Goal: Find specific page/section: Find specific page/section

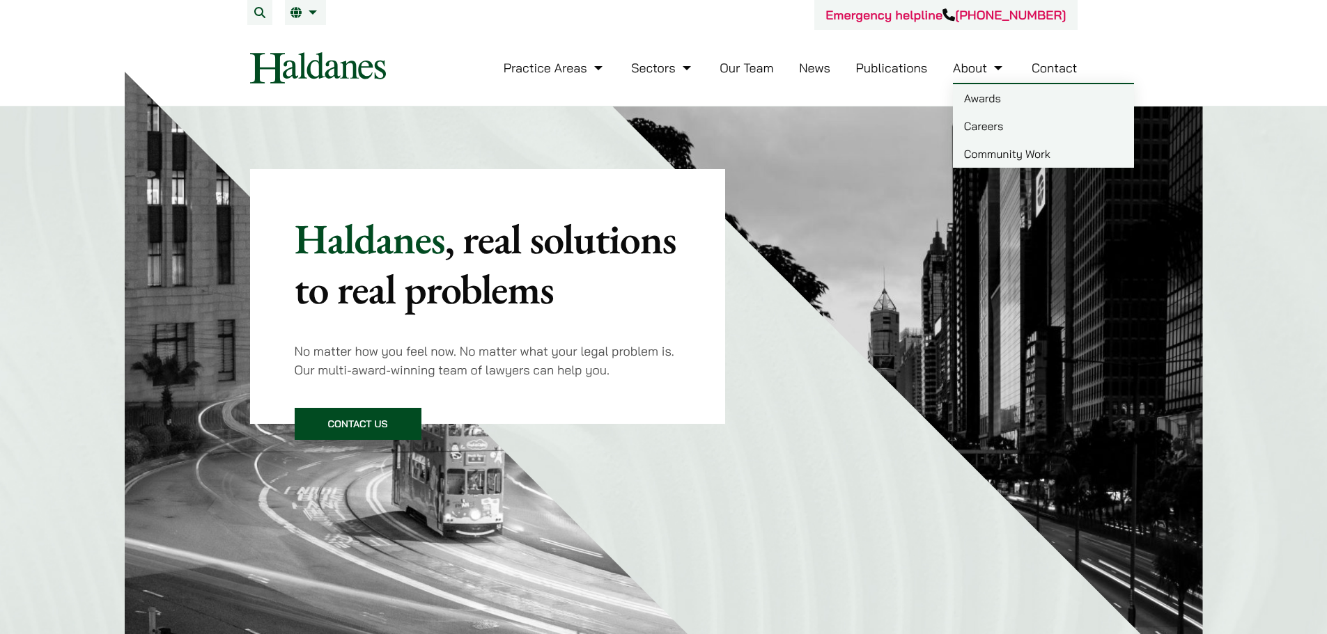
click at [987, 78] on li "About Awards Careers Community Work" at bounding box center [979, 68] width 53 height 30
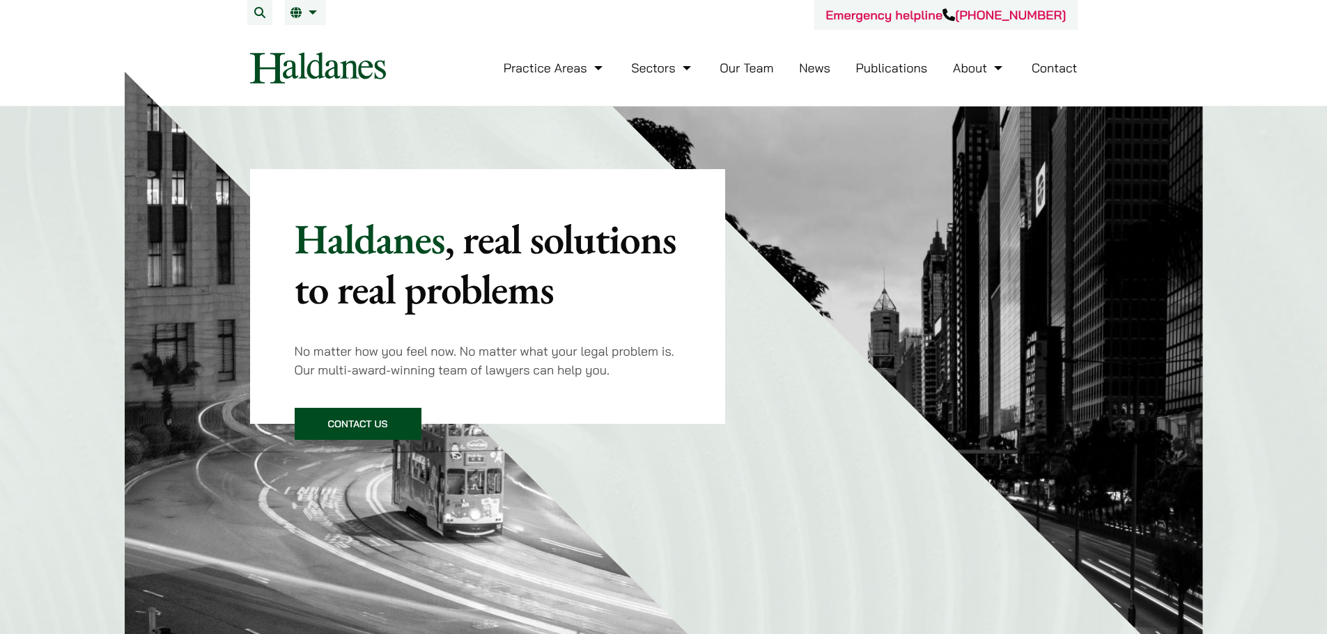
click at [740, 63] on link "Our Team" at bounding box center [746, 68] width 54 height 16
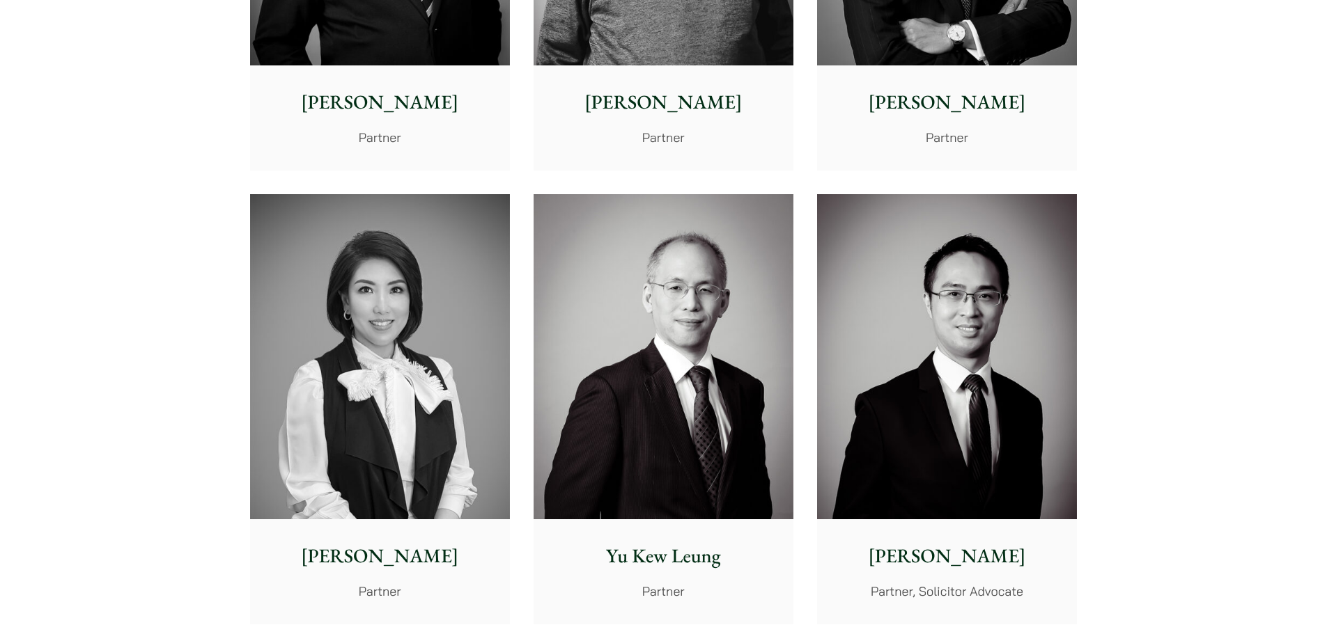
scroll to position [1253, 0]
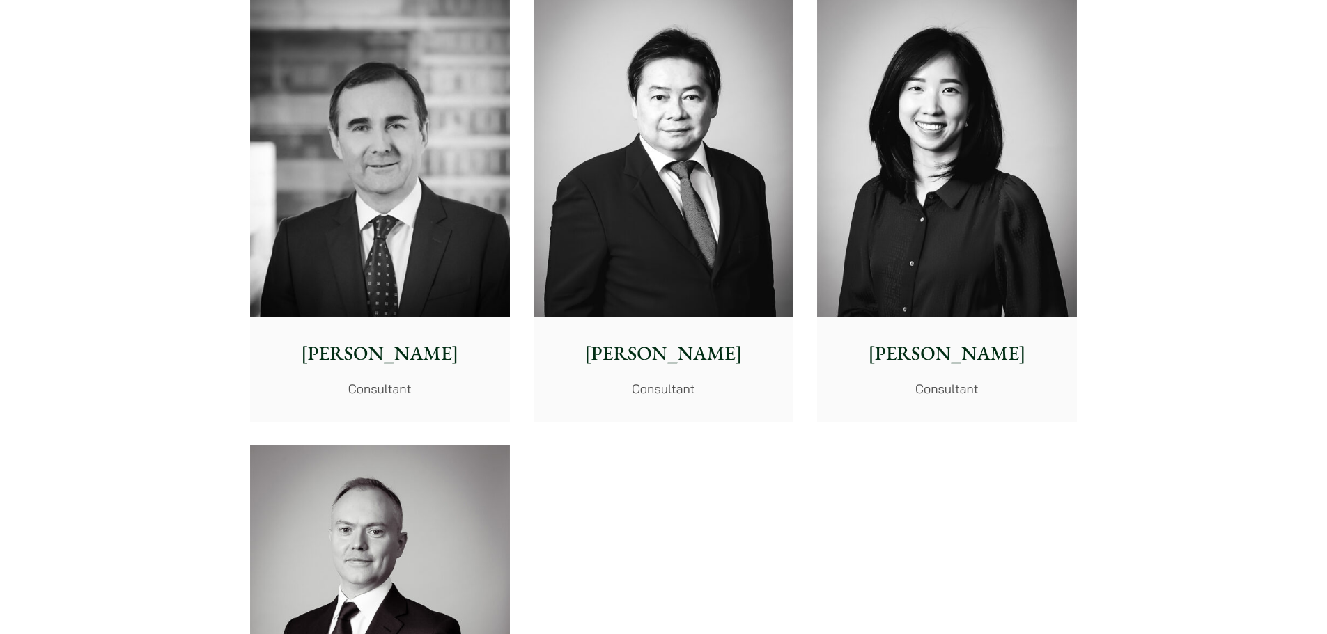
scroll to position [7312, 0]
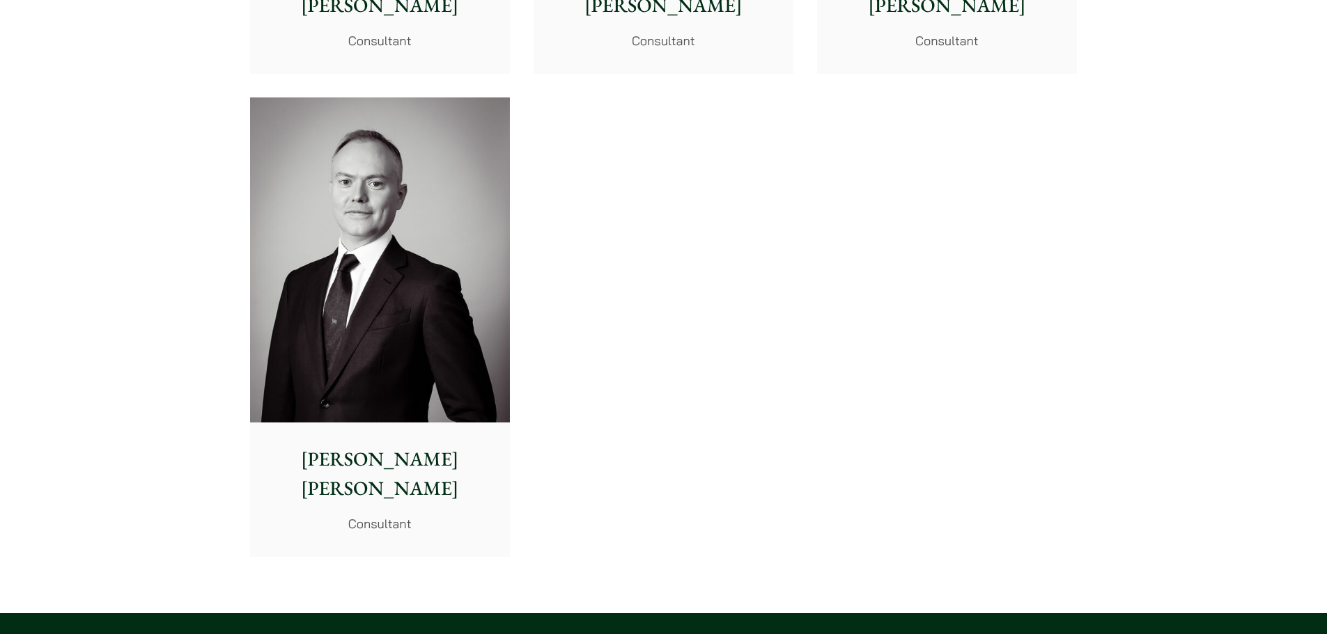
click at [421, 441] on div "Willem Jan Hoogland Consultant" at bounding box center [380, 489] width 260 height 133
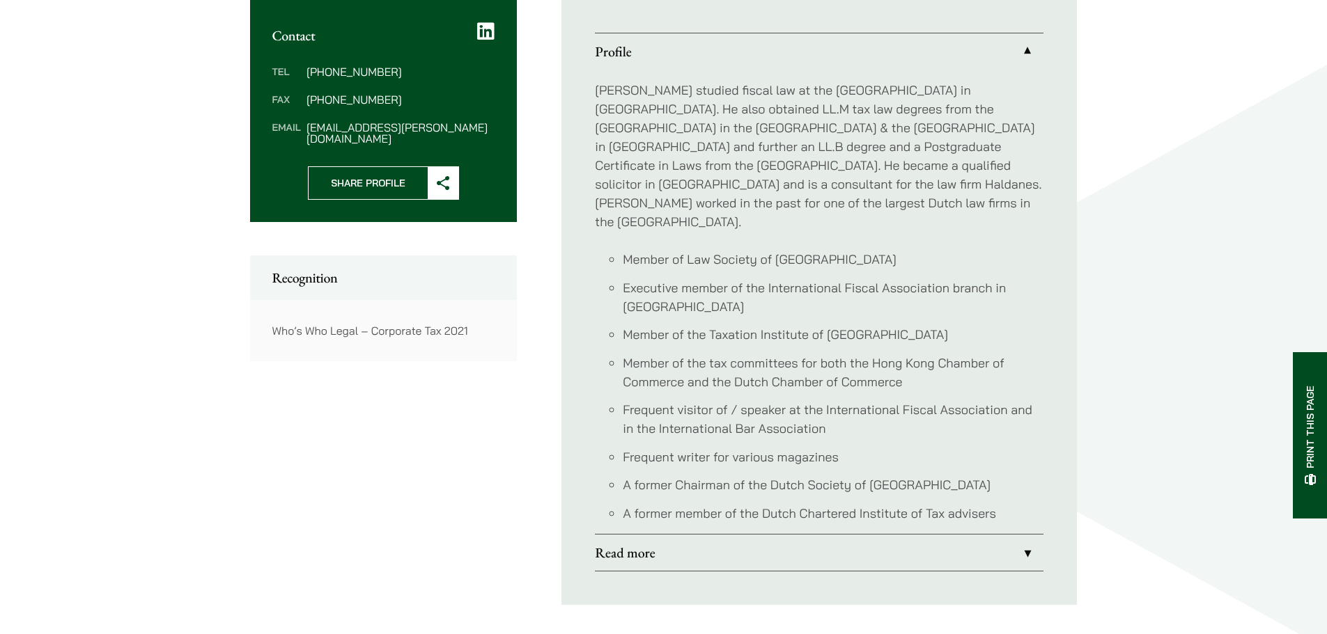
scroll to position [557, 0]
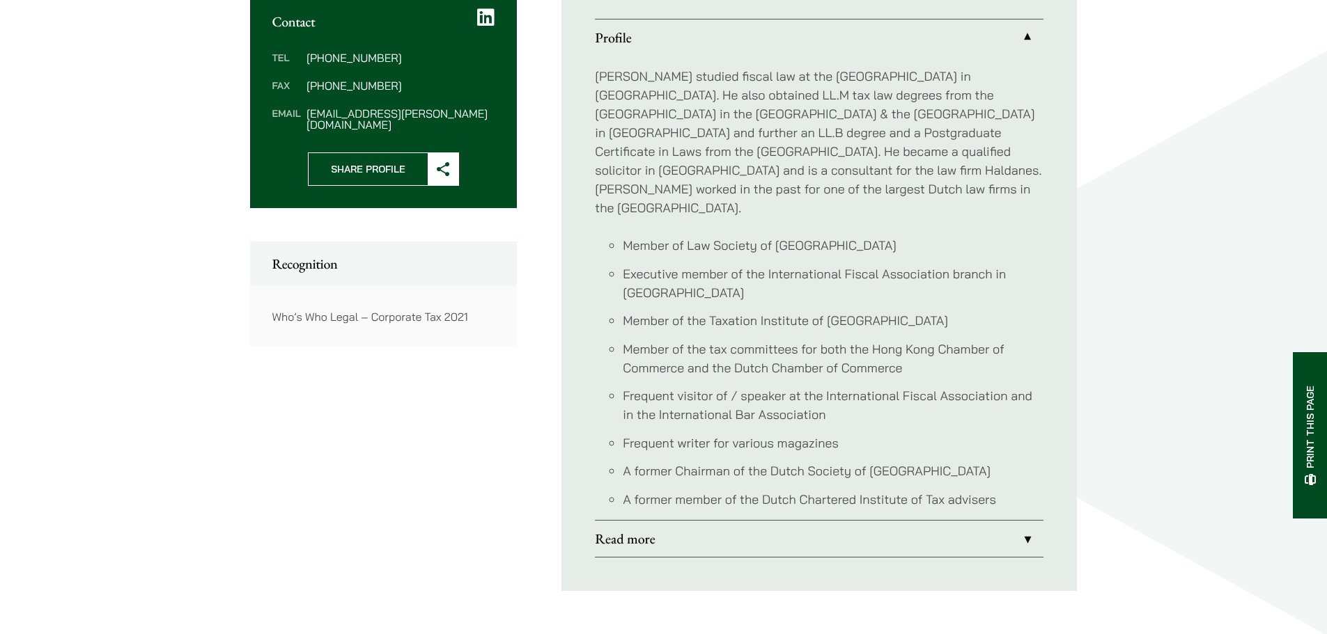
click at [705, 521] on link "Read more" at bounding box center [819, 539] width 448 height 36
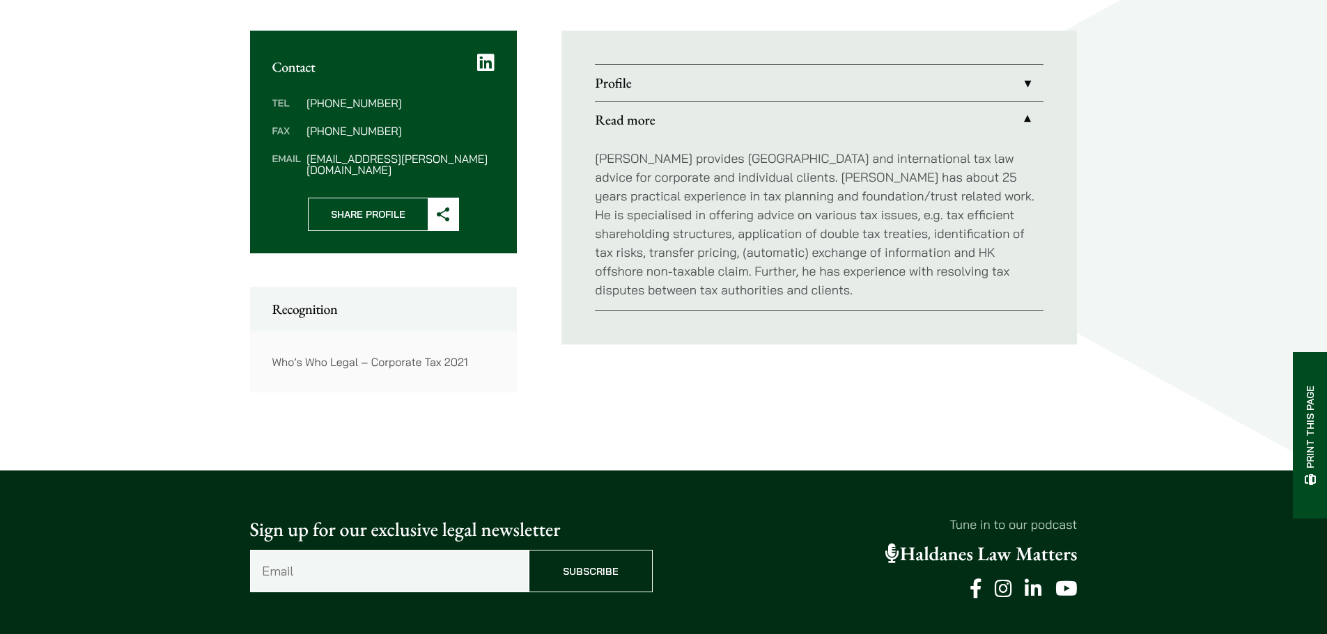
scroll to position [487, 0]
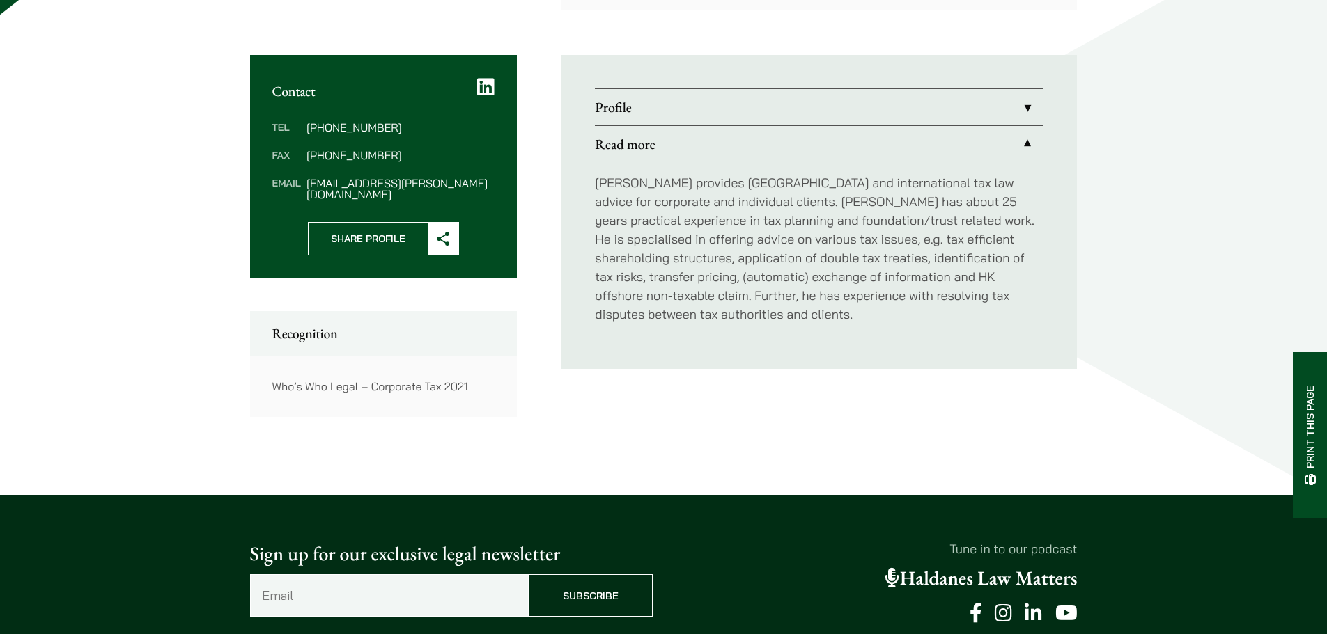
click at [702, 104] on link "Profile" at bounding box center [819, 107] width 448 height 36
